Goal: Information Seeking & Learning: Learn about a topic

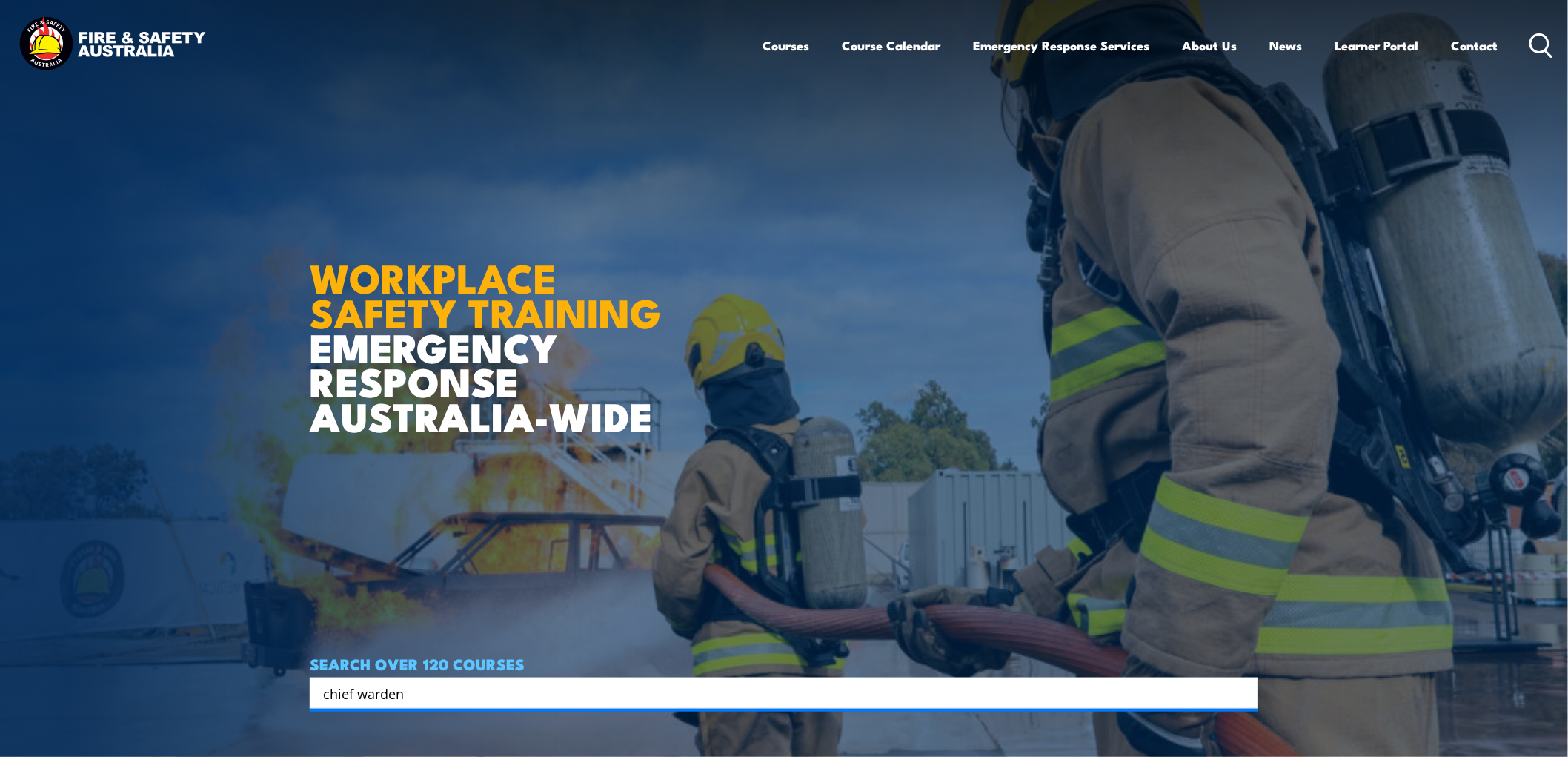
type input "chief warden"
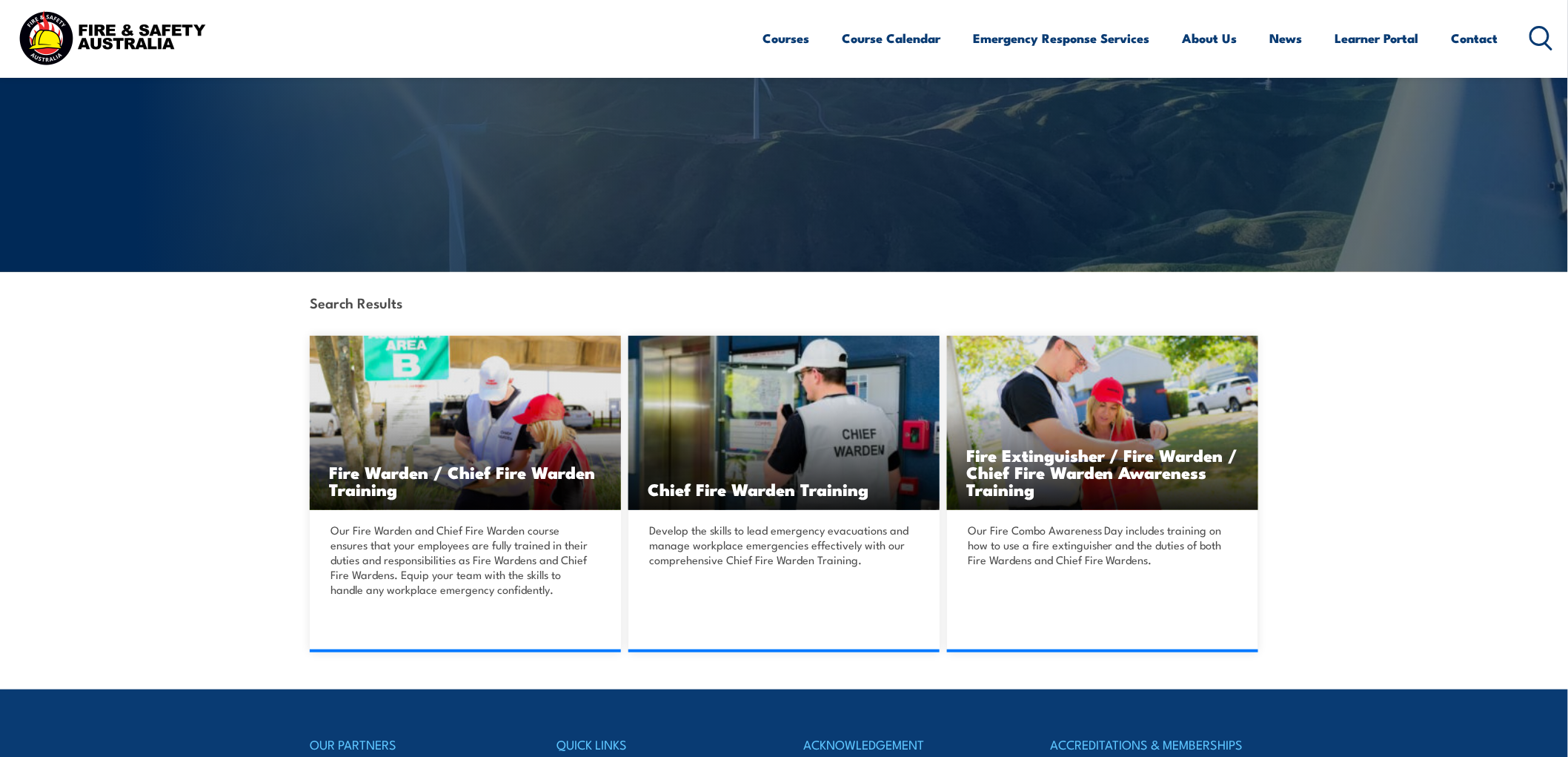
scroll to position [164, 0]
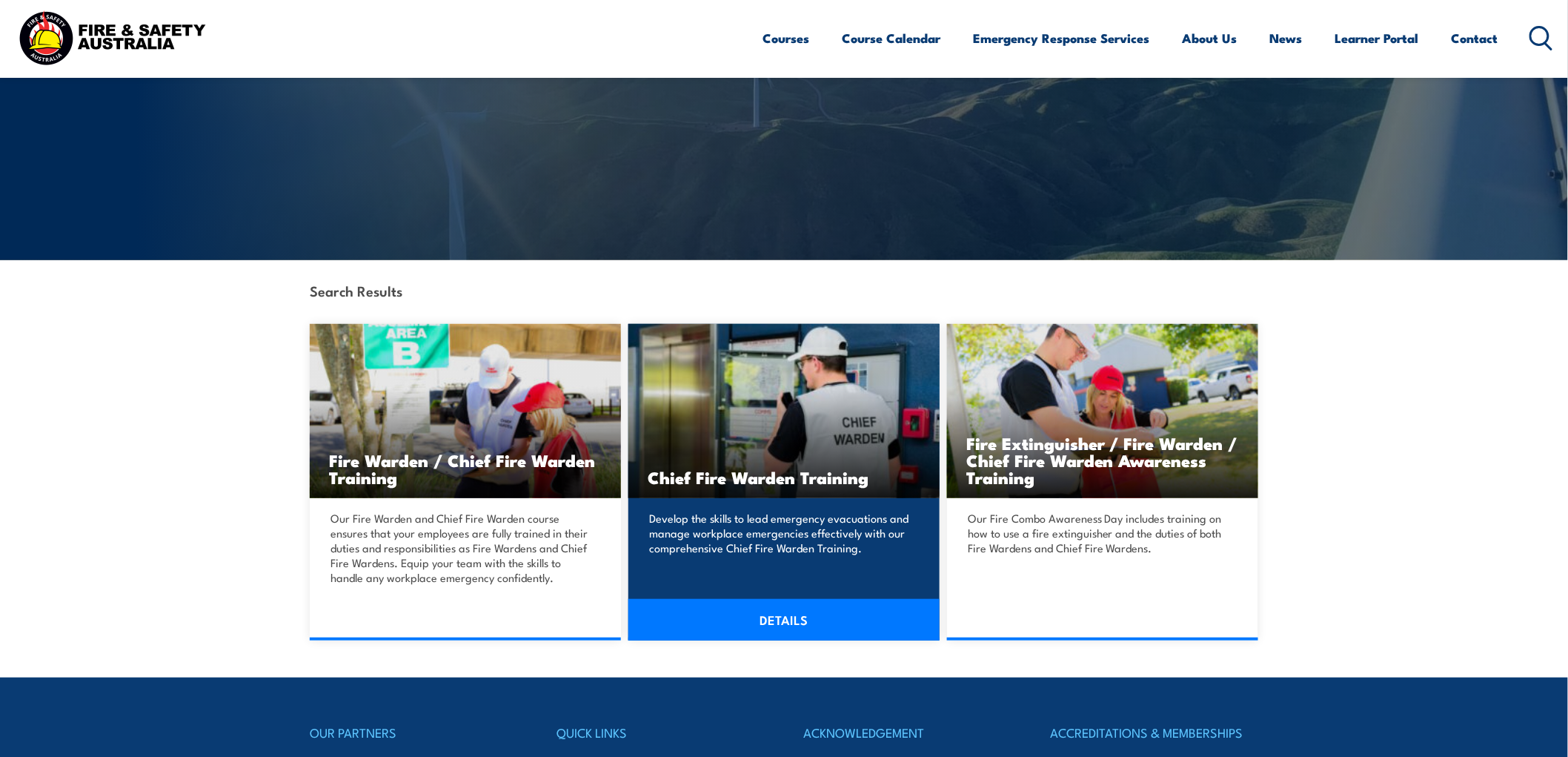
click at [810, 616] on link "DETAILS" at bounding box center [784, 619] width 311 height 41
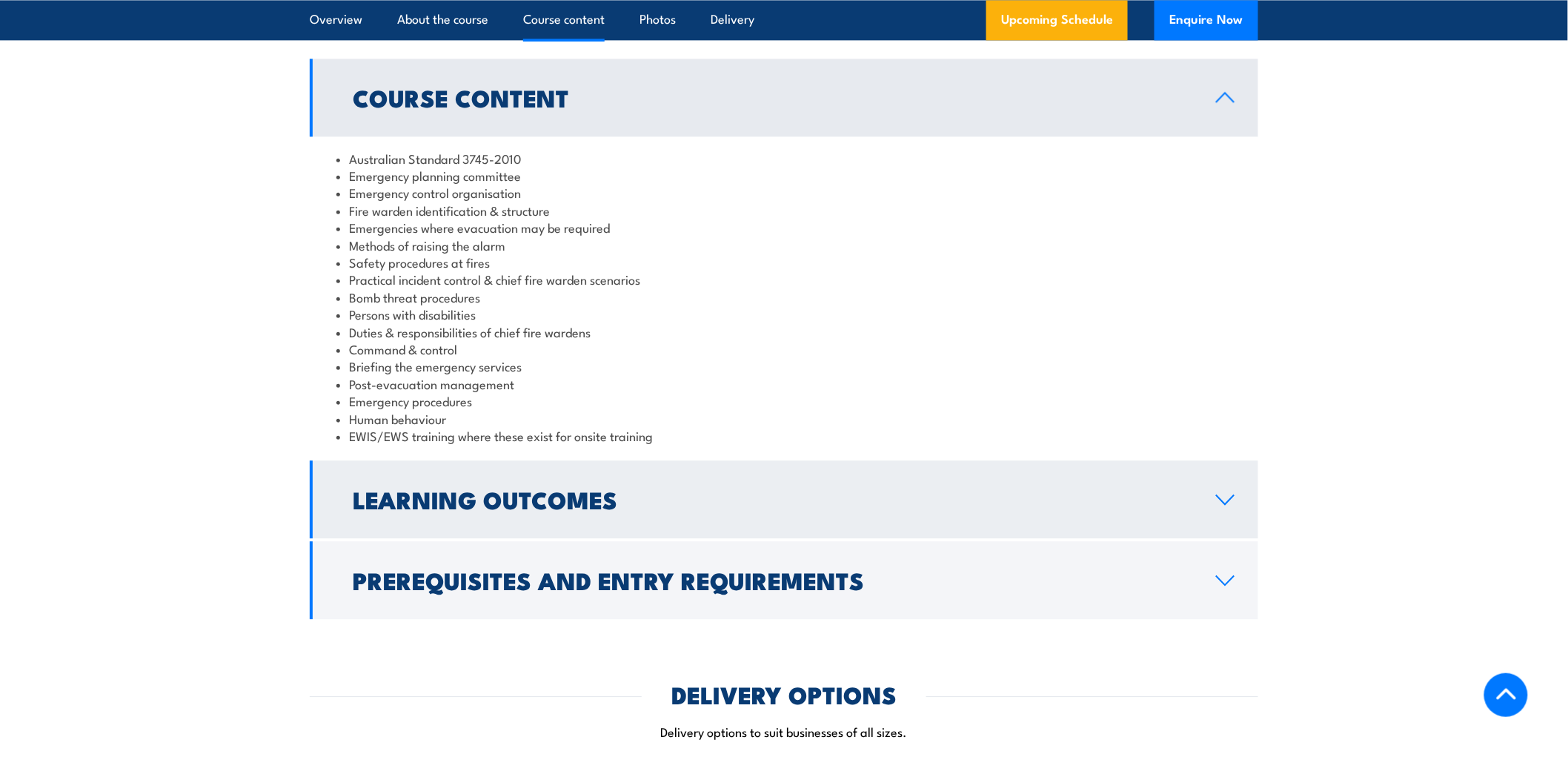
scroll to position [1564, 0]
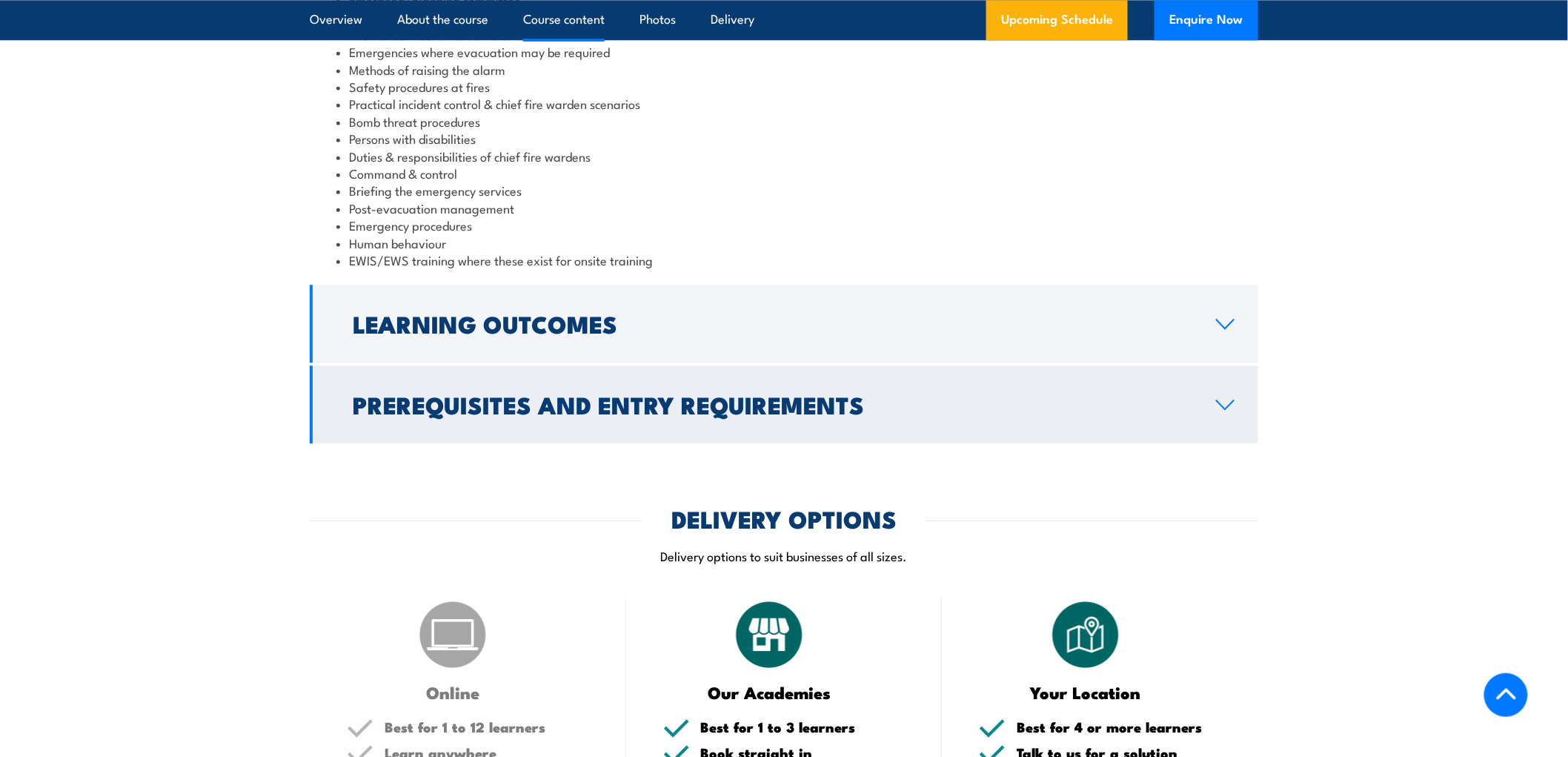
click at [509, 394] on h2 "Prerequisites and Entry Requirements" at bounding box center [772, 404] width 839 height 21
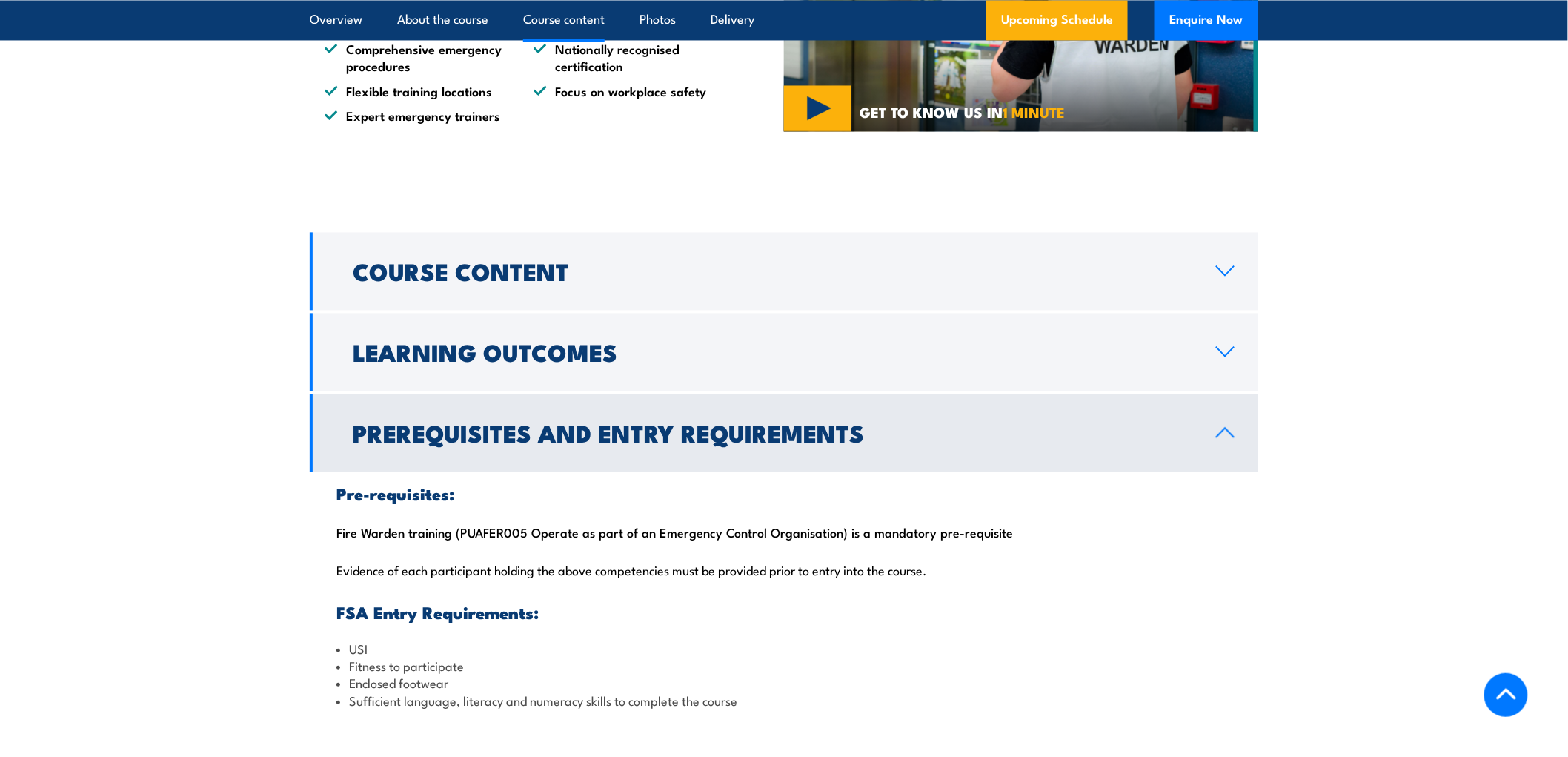
scroll to position [1200, 0]
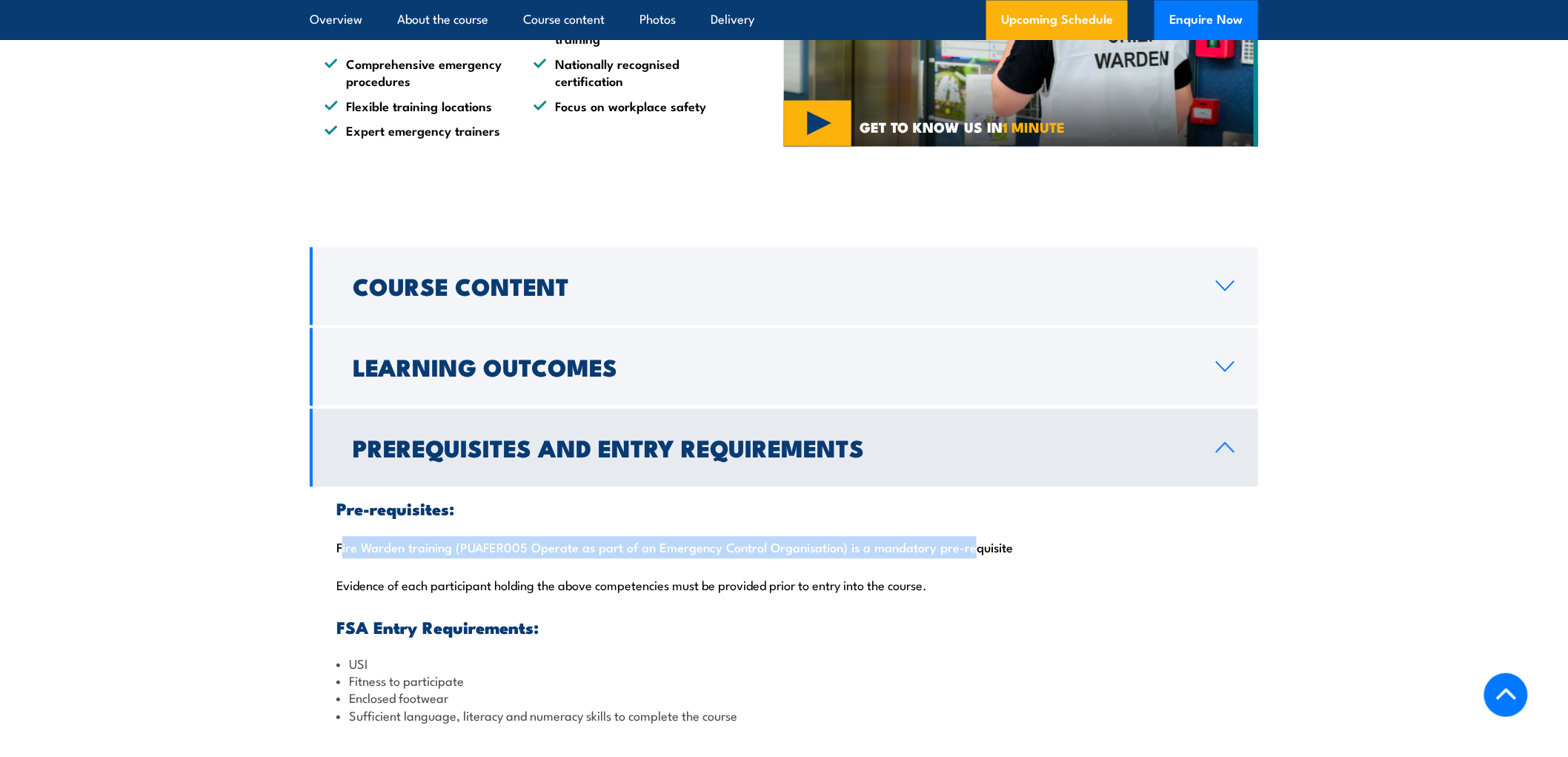
drag, startPoint x: 325, startPoint y: 550, endPoint x: 971, endPoint y: 546, distance: 646.0
click at [964, 546] on div "Pre-requisites: Fire Warden training (PUAFER005 Operate as part of an Emergency…" at bounding box center [784, 612] width 949 height 252
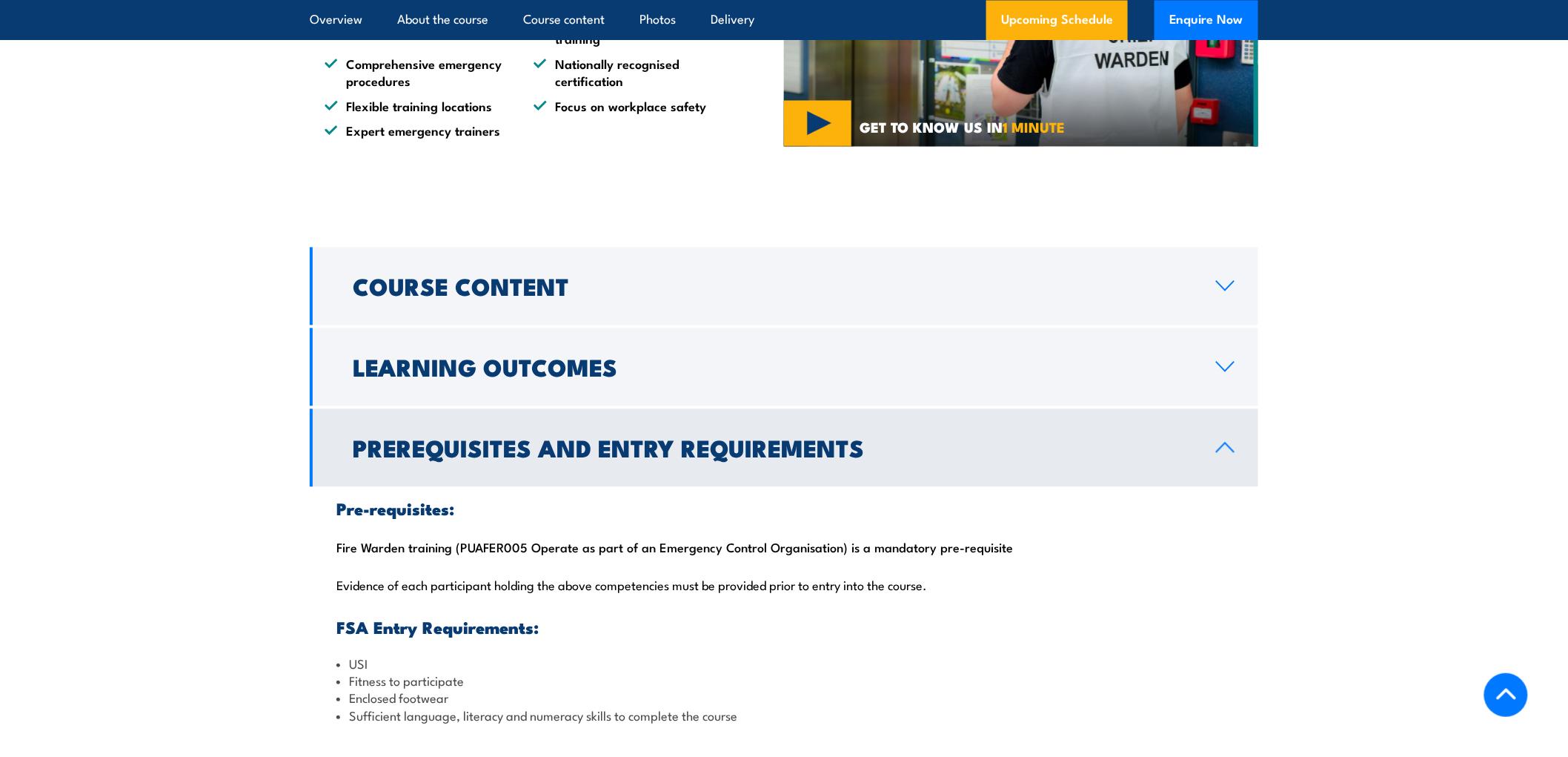
click at [1031, 554] on div "Pre-requisites: Fire Warden training (PUAFER005 Operate as part of an Emergency…" at bounding box center [784, 612] width 949 height 252
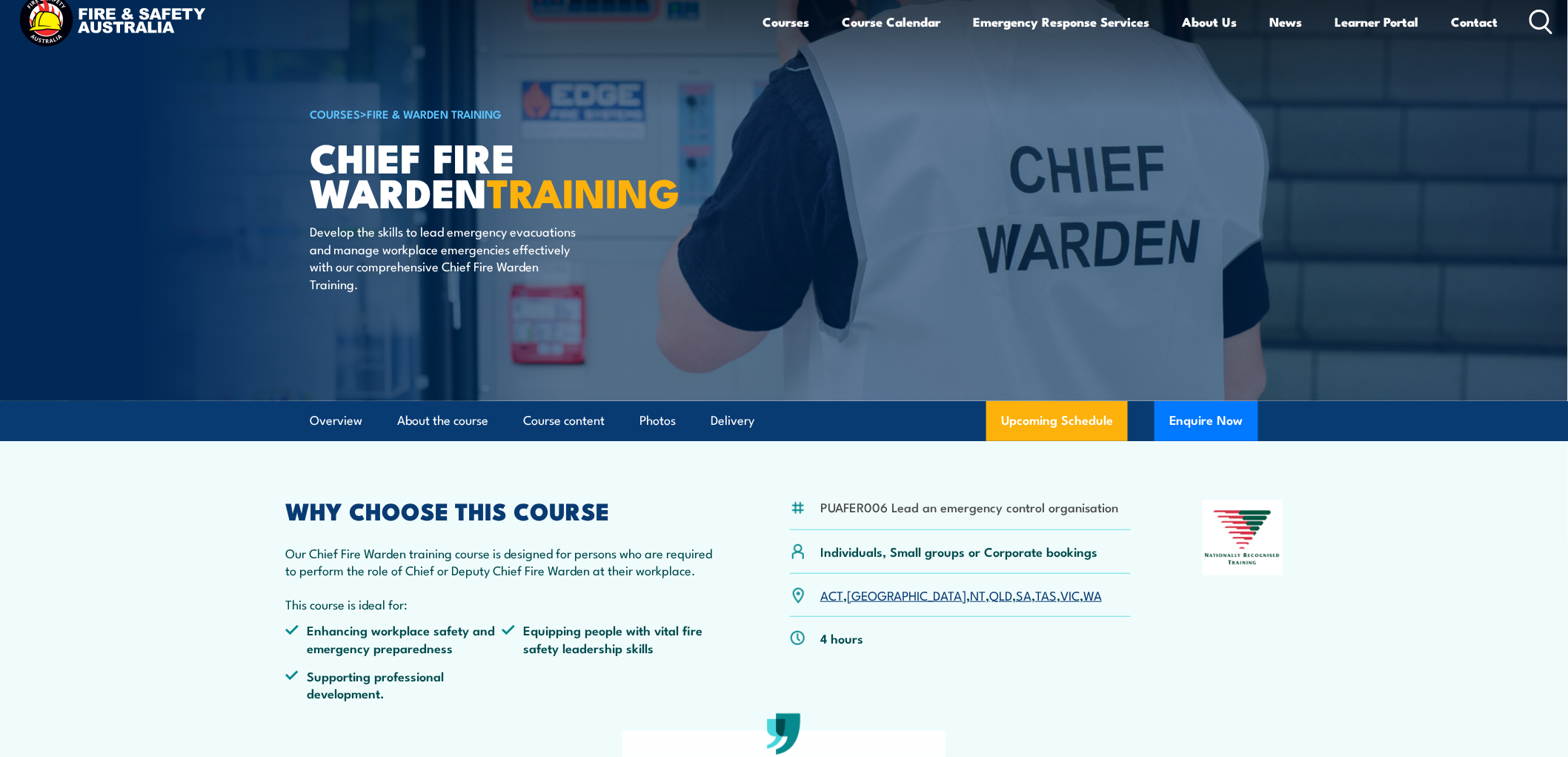
scroll to position [0, 0]
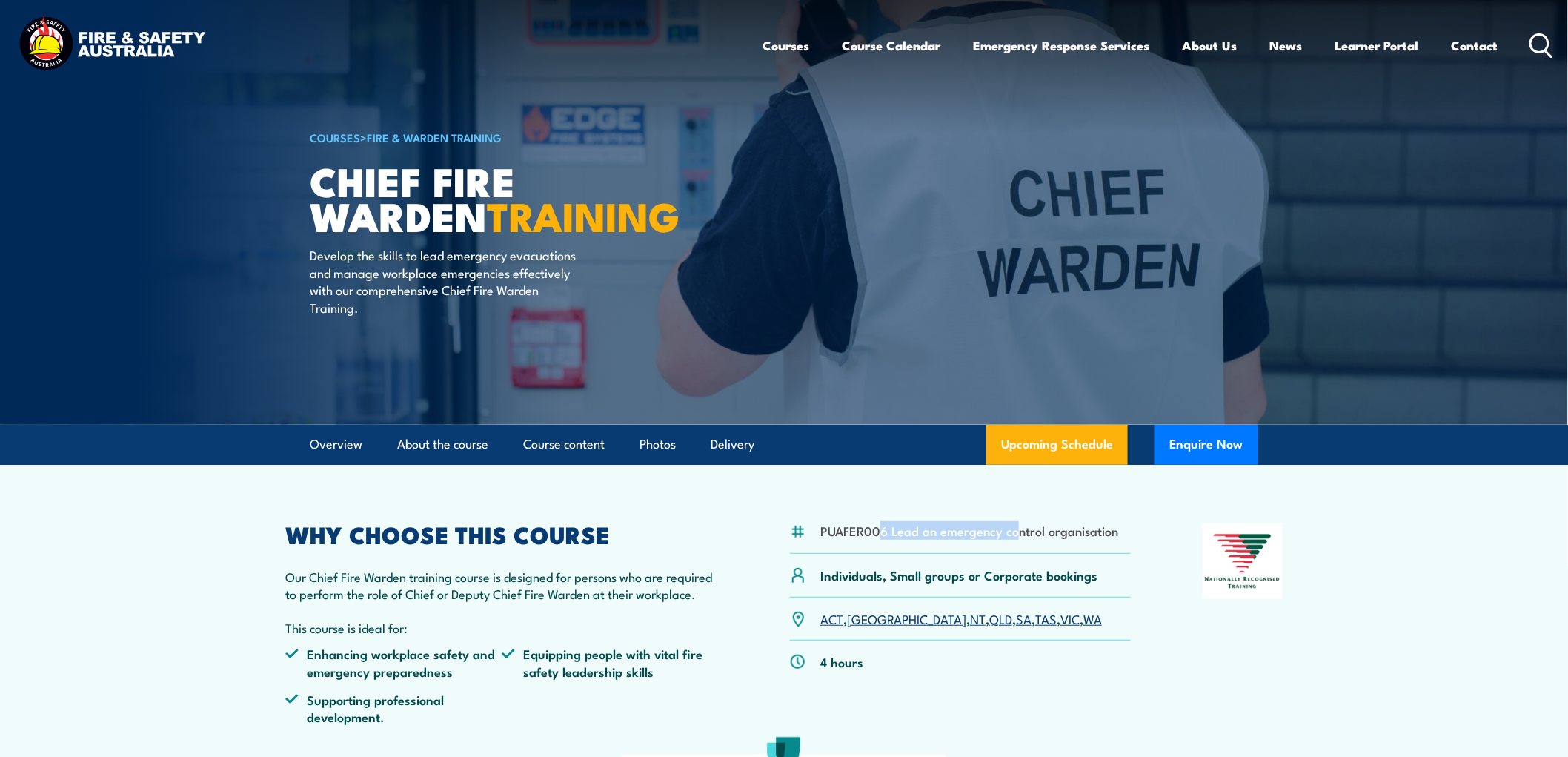
drag, startPoint x: 883, startPoint y: 531, endPoint x: 1014, endPoint y: 539, distance: 131.2
click at [1014, 539] on div "PUAFER006 Lead an emergency control organisation" at bounding box center [960, 538] width 341 height 31
click at [1027, 536] on li "PUAFER006 Lead an emergency control organisation" at bounding box center [969, 530] width 298 height 17
